Goal: Information Seeking & Learning: Find specific page/section

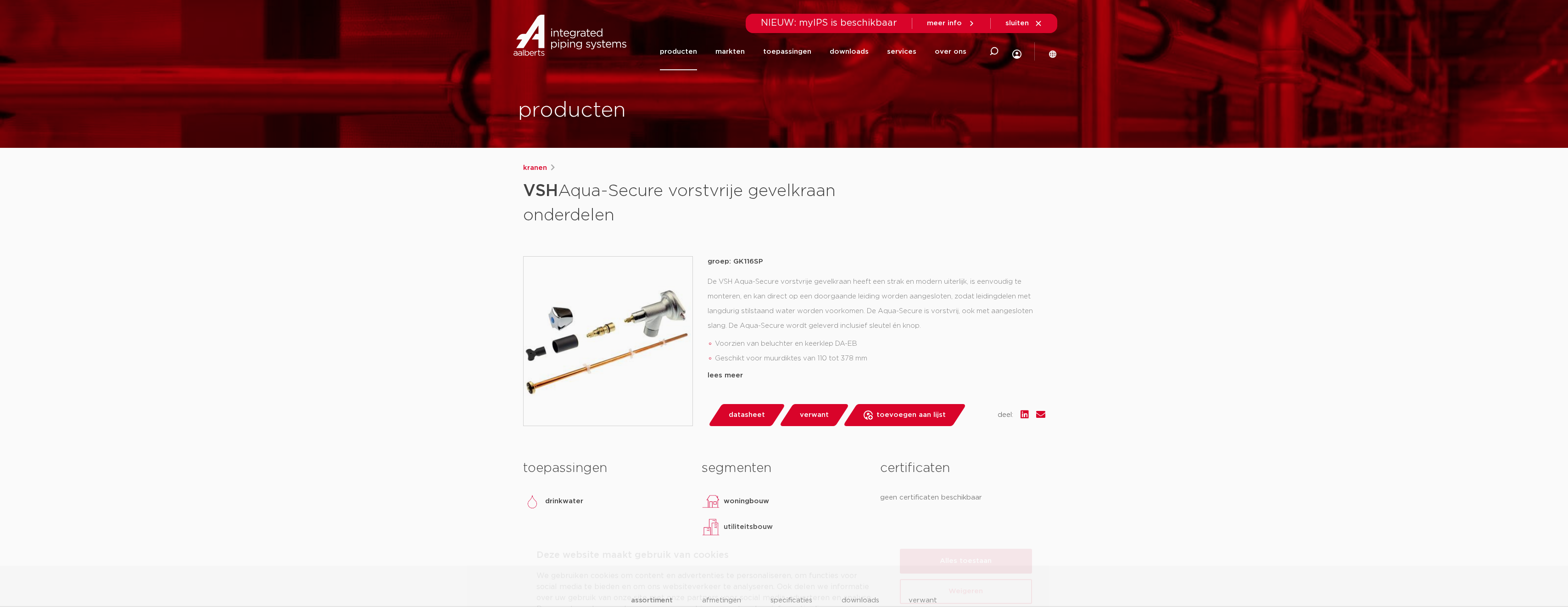
click at [965, 527] on button "Alles toestaan" at bounding box center [966, 520] width 132 height 25
click at [682, 47] on link "producten" at bounding box center [679, 51] width 37 height 38
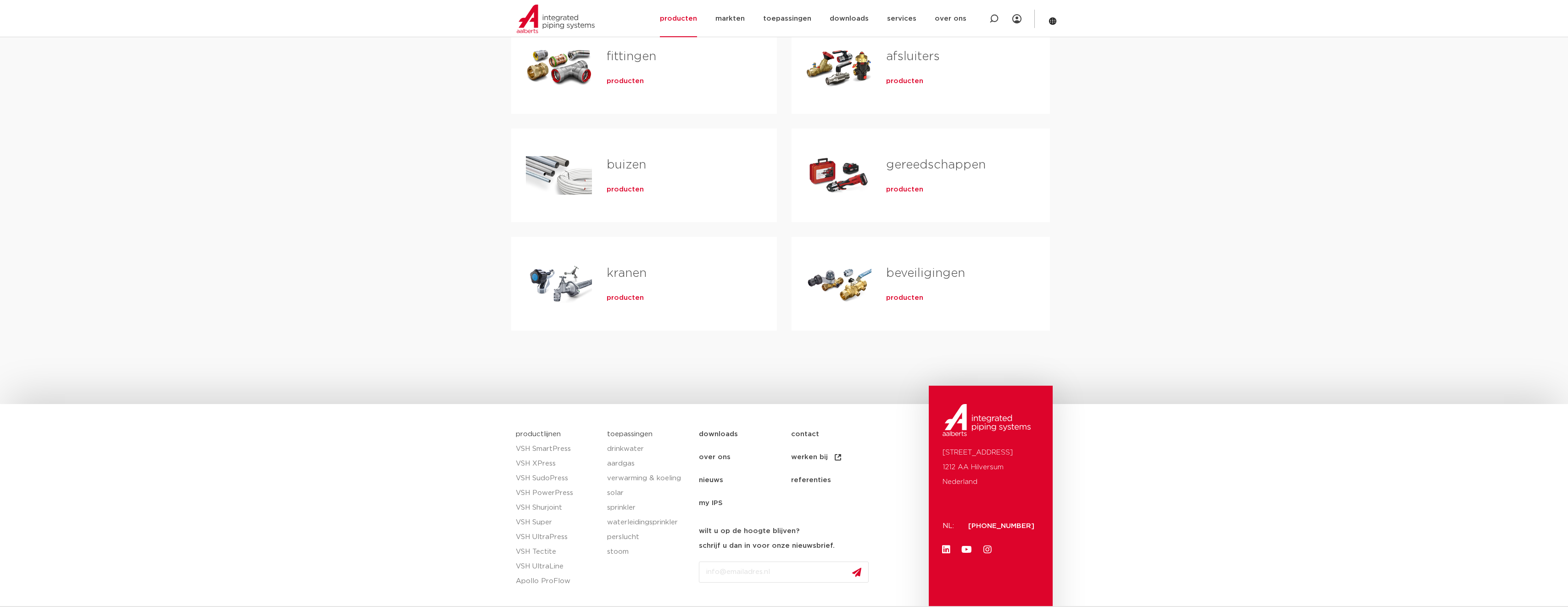
scroll to position [230, 0]
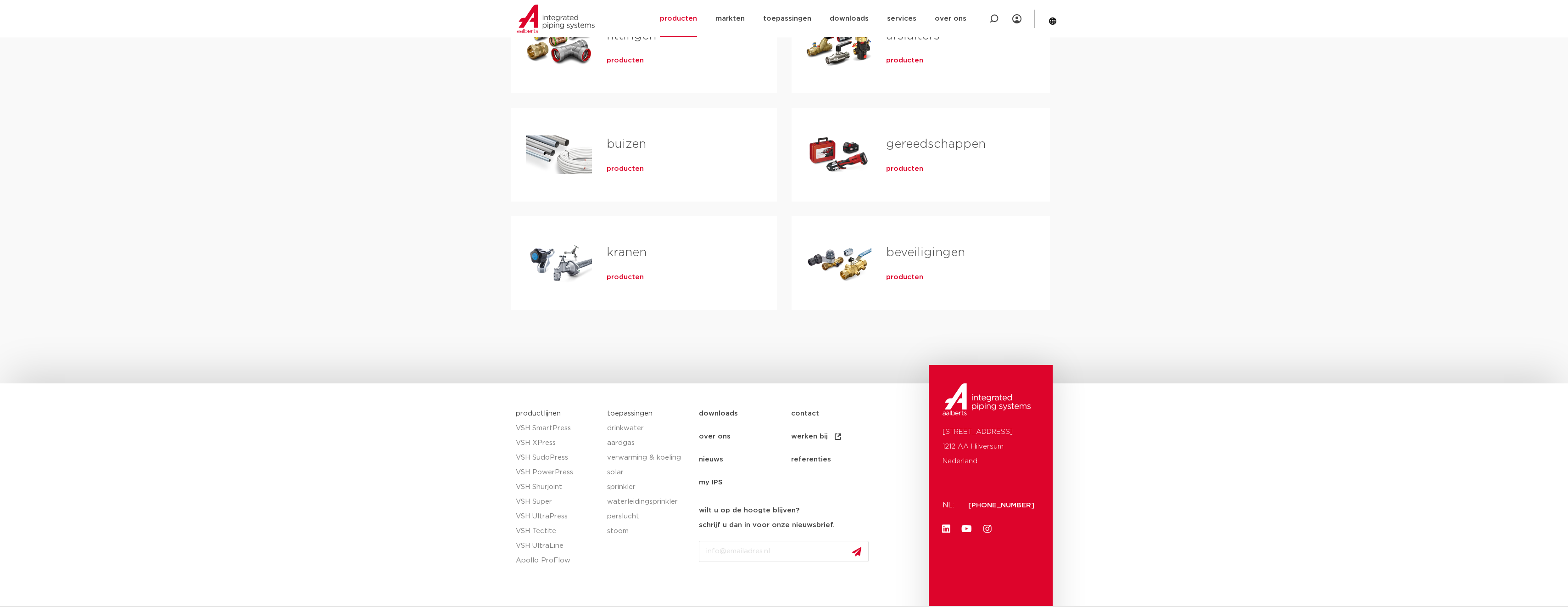
click at [618, 279] on span "producten" at bounding box center [626, 276] width 37 height 9
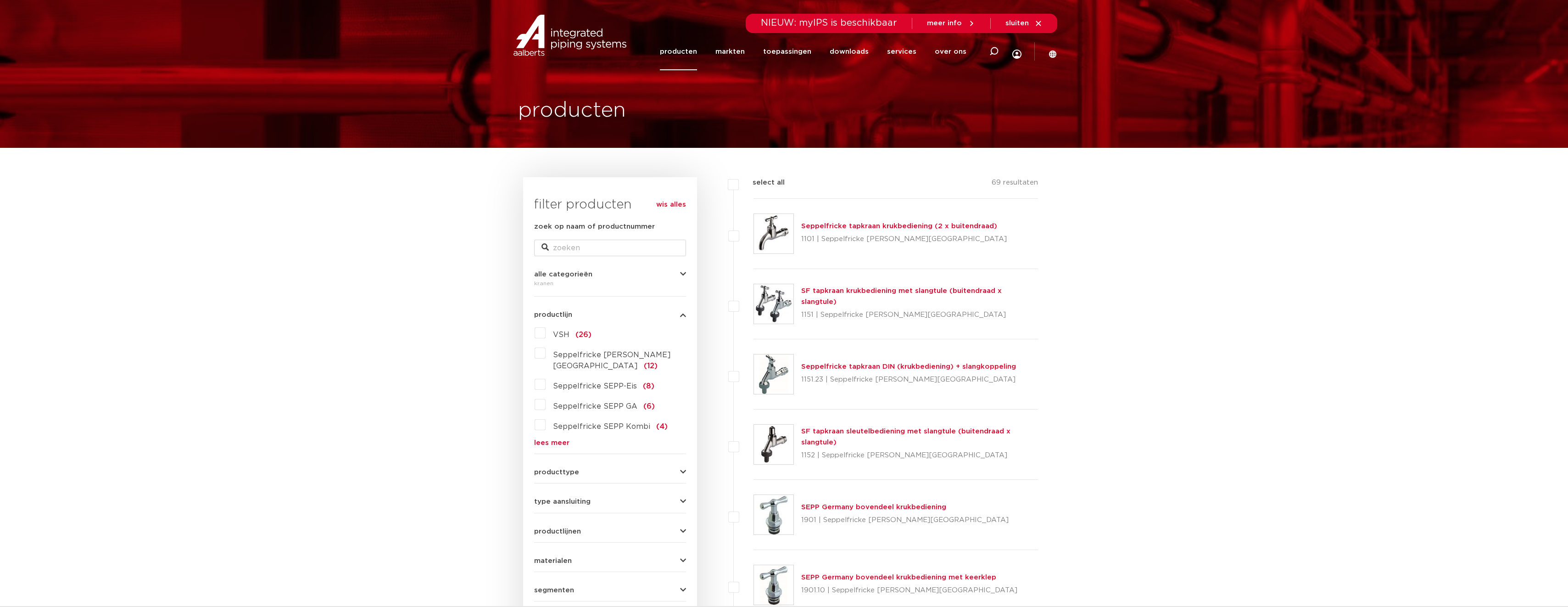
click at [546, 336] on label "VSH (26)" at bounding box center [568, 333] width 46 height 15
click at [0, 0] on input "VSH (26)" at bounding box center [0, 0] width 0 height 0
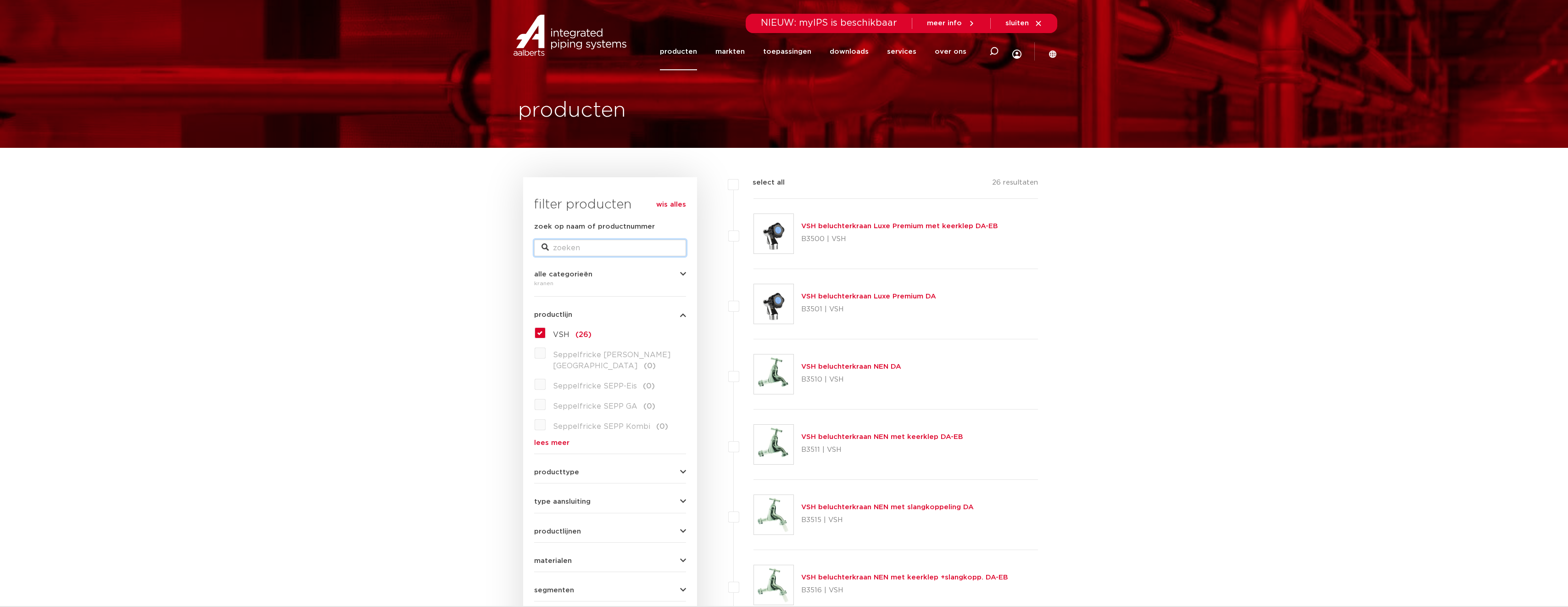
click at [560, 250] on input "zoek op naam of productnummer" at bounding box center [610, 248] width 152 height 17
type input "buitenkraan"
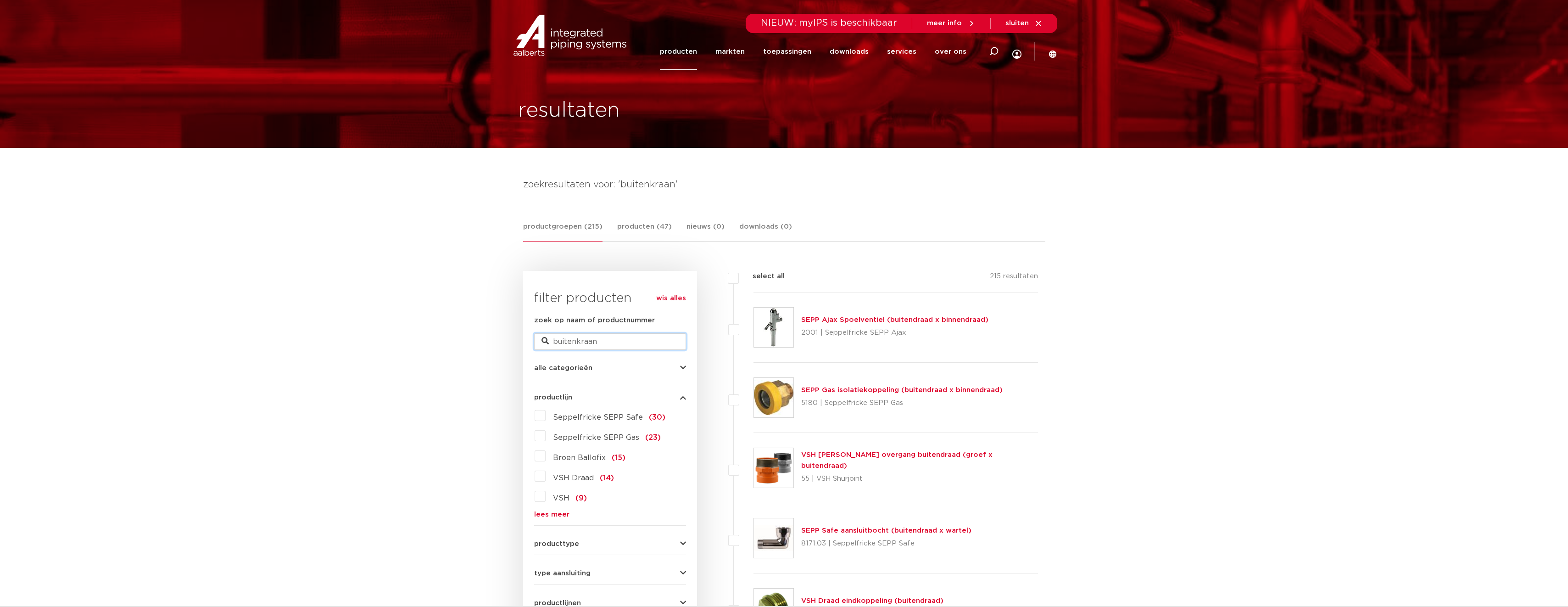
click at [553, 341] on input "buitenkraan" at bounding box center [610, 341] width 152 height 17
type input "vorstvrije buitenkraan"
